Goal: Task Accomplishment & Management: Manage account settings

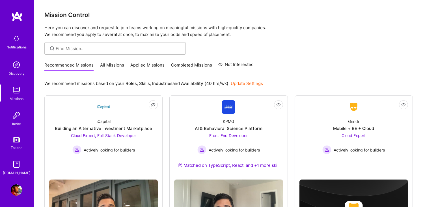
click at [112, 66] on link "All Missions" at bounding box center [112, 66] width 24 height 9
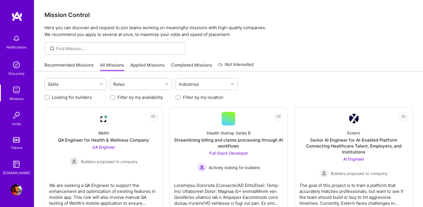
click at [144, 66] on link "Applied Missions" at bounding box center [147, 66] width 34 height 9
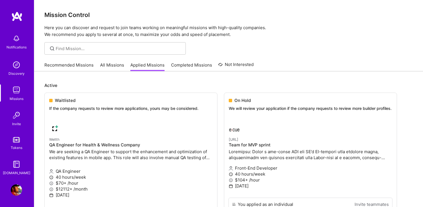
click at [104, 66] on link "All Missions" at bounding box center [112, 66] width 24 height 9
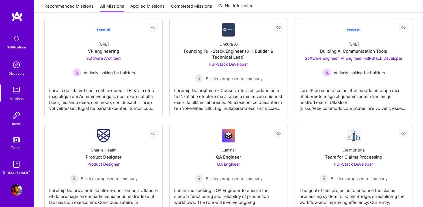
scroll to position [312, 0]
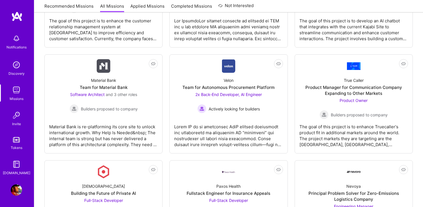
click at [165, 129] on div "Not Interested Wellth QA Engineer for Health & Wellness Company QA Engineer Bui…" at bounding box center [228, 33] width 368 height 2061
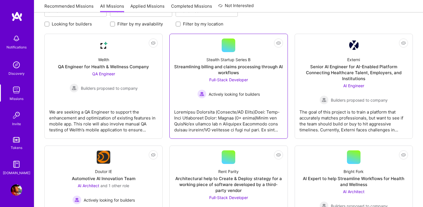
scroll to position [75, 0]
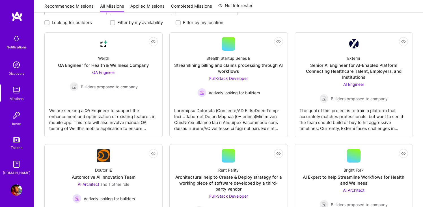
click at [20, 184] on img at bounding box center [16, 189] width 11 height 11
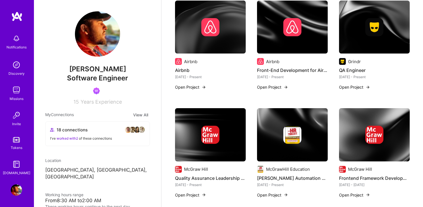
scroll to position [255, 0]
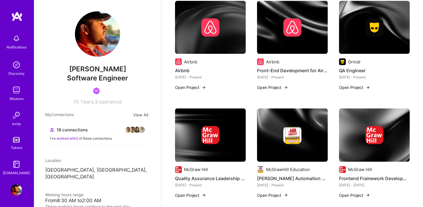
click at [375, 146] on img at bounding box center [374, 134] width 71 height 53
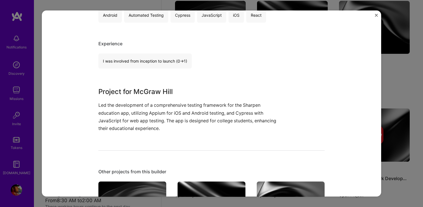
scroll to position [131, 0]
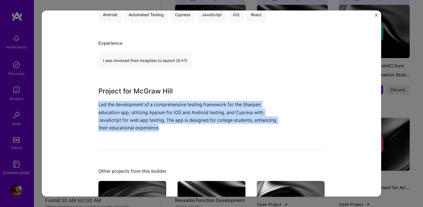
drag, startPoint x: 98, startPoint y: 105, endPoint x: 159, endPoint y: 126, distance: 64.2
click at [159, 126] on p "Led the development of a comprehensive testing framework for the Sharpen educat…" at bounding box center [190, 116] width 184 height 31
copy p "Led the development of a comprehensive testing framework for the Sharpen educat…"
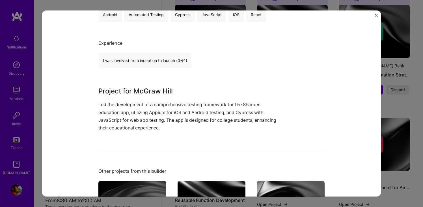
click at [87, 8] on div "Frontend Framework Development McGraw Hill Education / Edtech Role FrontEnd and…" at bounding box center [211, 103] width 423 height 207
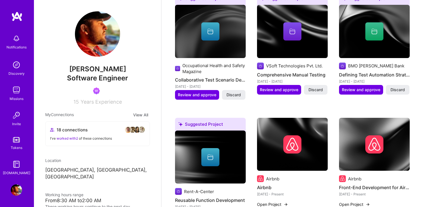
click at [17, 88] on img at bounding box center [16, 89] width 11 height 11
